Goal: Transaction & Acquisition: Purchase product/service

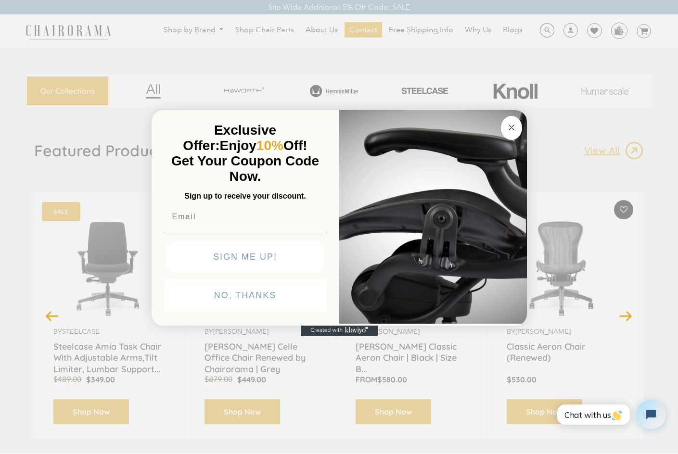
click at [512, 137] on button "Close dialog" at bounding box center [511, 128] width 21 height 24
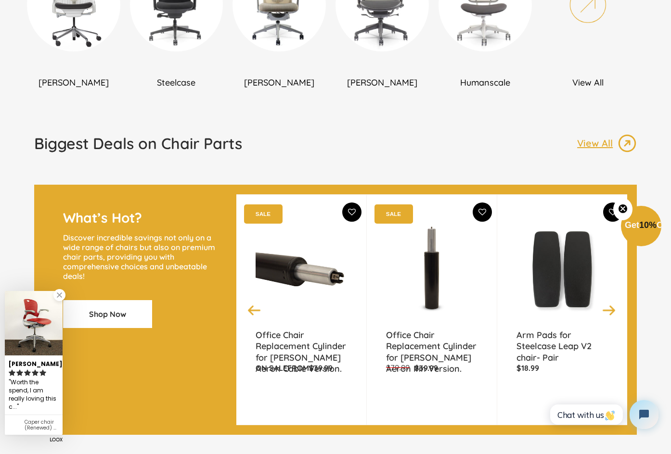
scroll to position [787, 0]
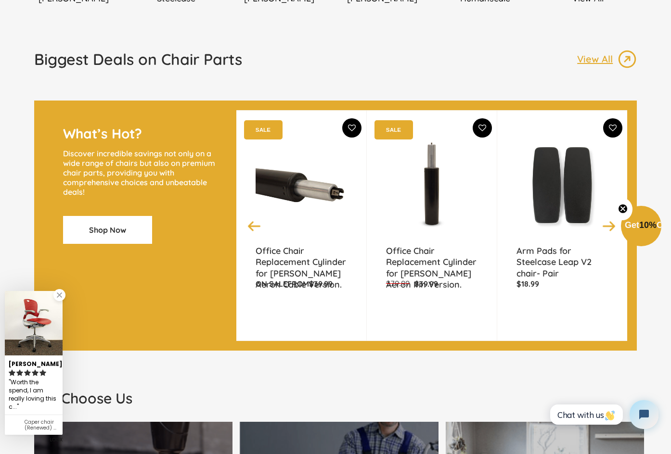
click at [134, 244] on link "Shop Now" at bounding box center [107, 230] width 89 height 28
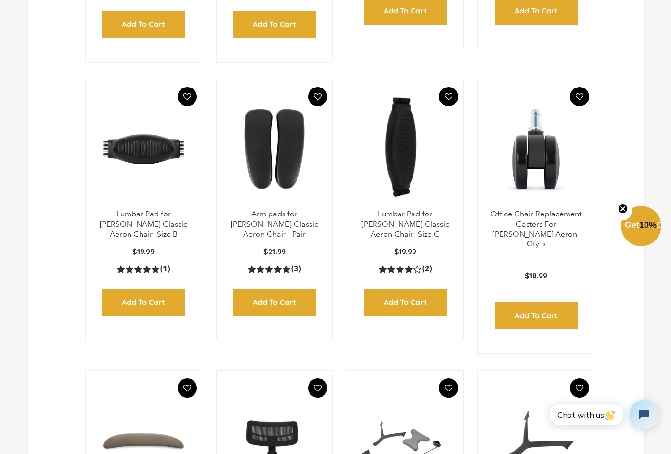
scroll to position [370, 0]
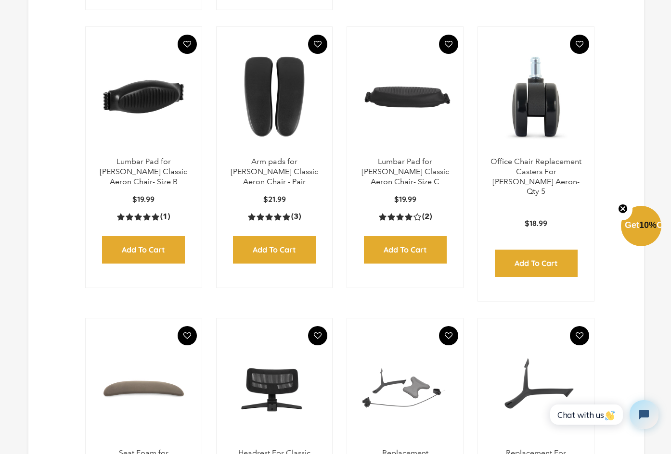
click at [143, 253] on input "Add to Cart" at bounding box center [143, 249] width 83 height 27
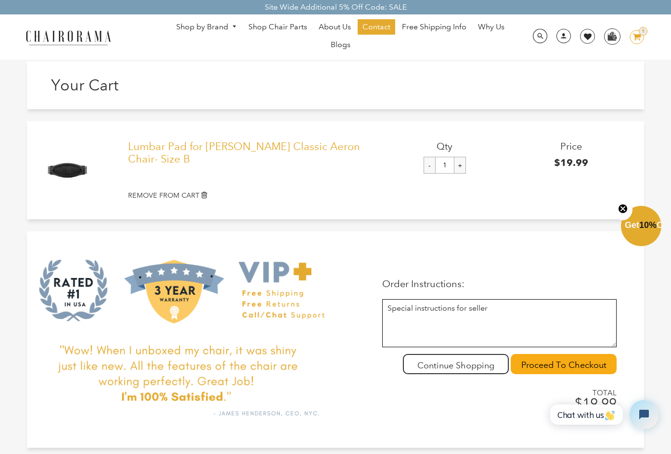
click at [285, 142] on link "Lumbar Pad for [PERSON_NAME] Classic Aeron Chair- Size B" at bounding box center [254, 154] width 253 height 26
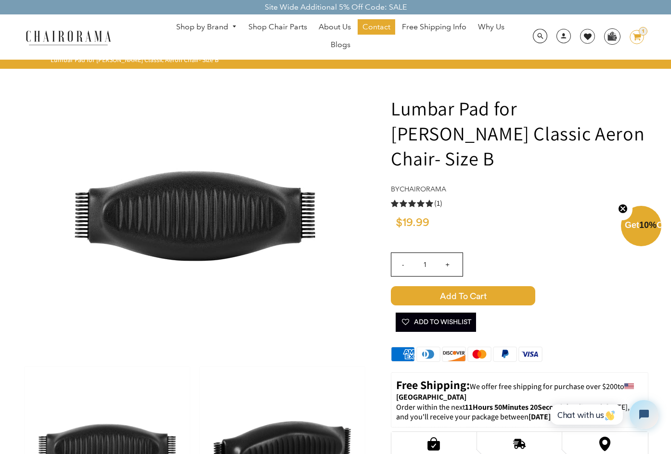
click at [634, 36] on icon "image/svg+xml Layer 1" at bounding box center [637, 37] width 14 height 15
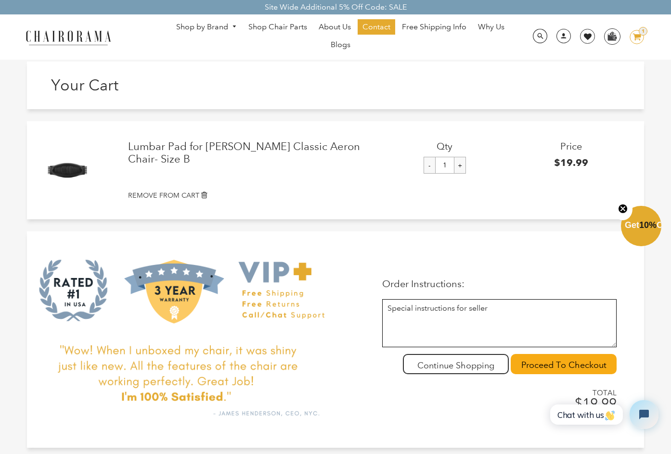
scroll to position [178, 0]
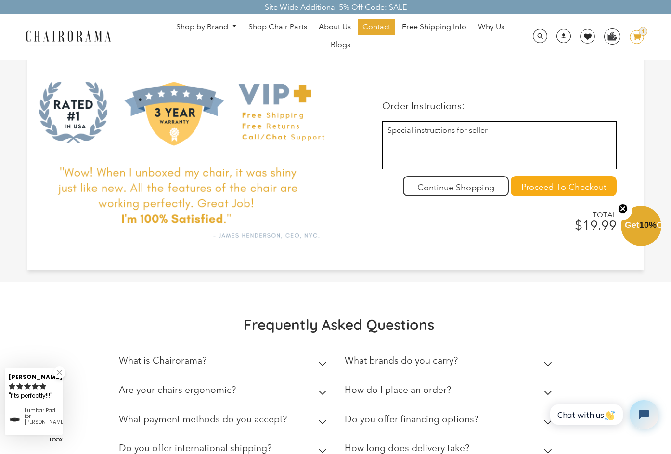
click at [537, 184] on input "Proceed To Checkout" at bounding box center [564, 186] width 106 height 20
